Goal: Book appointment/travel/reservation

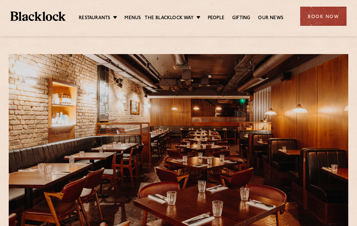
click at [0, 0] on li "Soho" at bounding box center [0, 0] width 0 height 0
click at [0, 0] on link "Soho" at bounding box center [0, 0] width 0 height 0
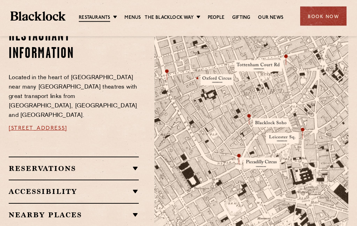
scroll to position [399, 0]
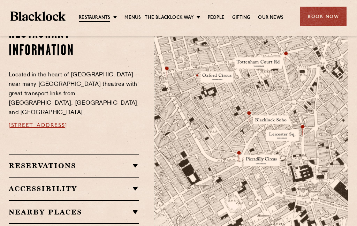
click at [135, 162] on h2 "Reservations" at bounding box center [74, 166] width 130 height 8
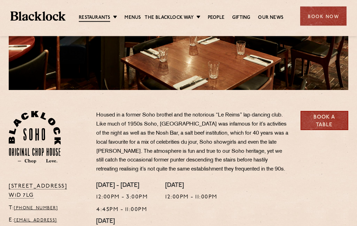
scroll to position [167, 0]
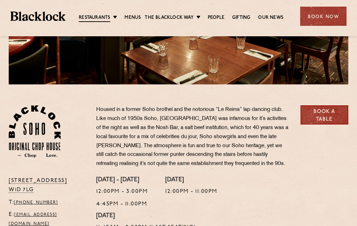
click at [329, 113] on link "Book a Table" at bounding box center [325, 114] width 48 height 19
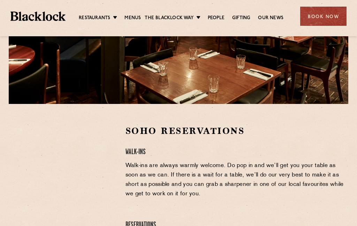
scroll to position [175, 0]
